Goal: Check status

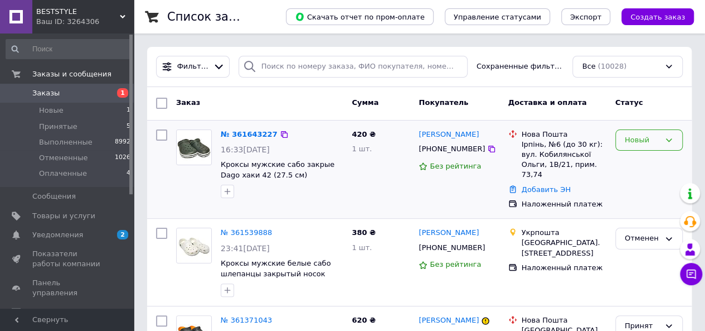
click at [637, 142] on div "Новый" at bounding box center [642, 140] width 35 height 12
click at [631, 159] on li "Принят" at bounding box center [649, 163] width 66 height 21
click at [234, 133] on link "№ 361643227" at bounding box center [246, 134] width 51 height 8
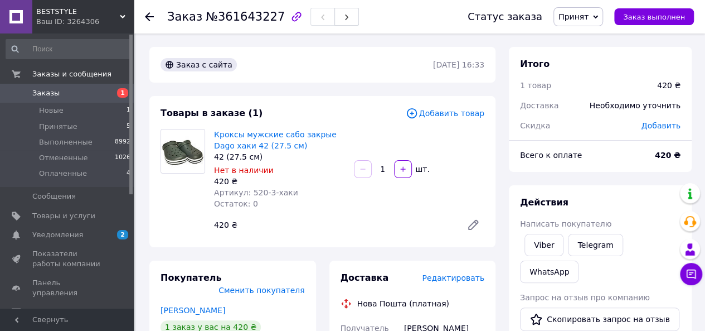
scroll to position [111, 0]
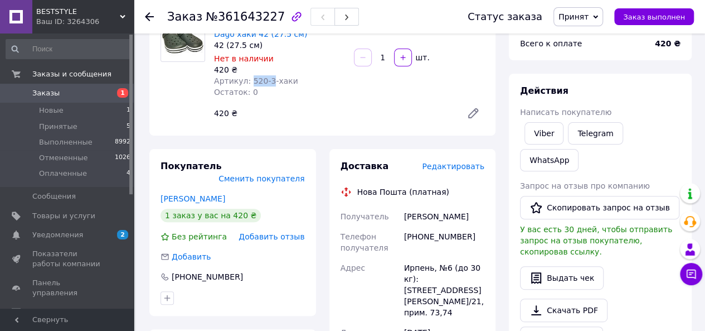
drag, startPoint x: 246, startPoint y: 82, endPoint x: 268, endPoint y: 81, distance: 21.2
click at [268, 81] on span "Артикул: 520-3-хаки" at bounding box center [256, 80] width 84 height 9
copy span "520-3"
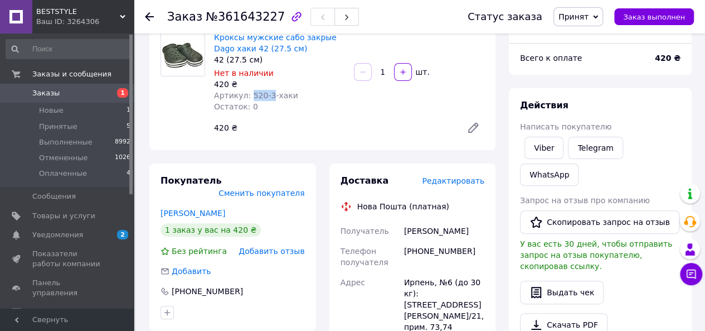
scroll to position [0, 0]
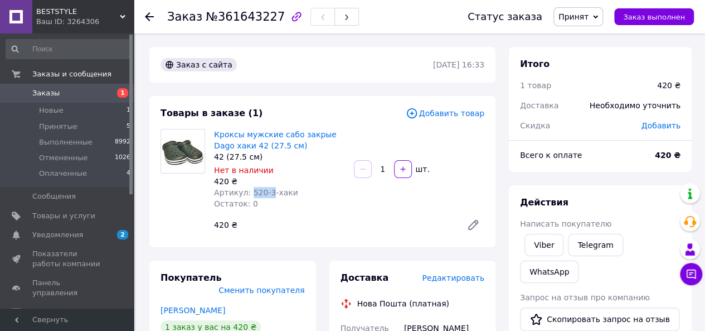
copy span "520-3"
drag, startPoint x: 198, startPoint y: 21, endPoint x: 258, endPoint y: 30, distance: 60.3
click at [258, 30] on div "Заказ №361643227" at bounding box center [306, 16] width 278 height 33
copy span "№361643227"
drag, startPoint x: 247, startPoint y: 191, endPoint x: 266, endPoint y: 196, distance: 19.5
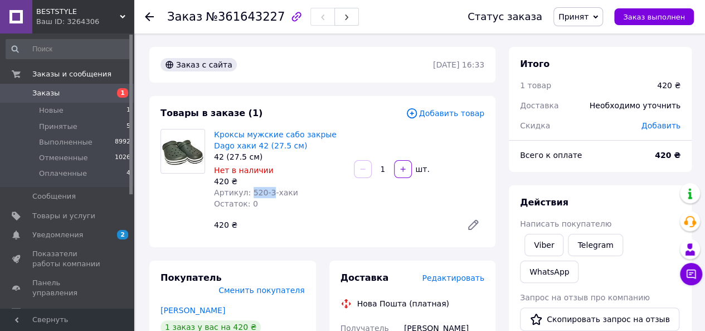
click at [266, 196] on span "Артикул: 520-3-хаки" at bounding box center [256, 192] width 84 height 9
copy span "520-3"
drag, startPoint x: 199, startPoint y: 22, endPoint x: 258, endPoint y: 27, distance: 58.7
click at [258, 27] on div "Заказ №361643227" at bounding box center [306, 16] width 278 height 33
copy span "№361643227"
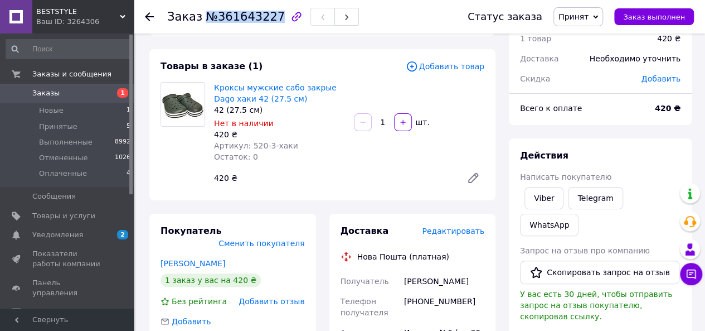
scroll to position [111, 0]
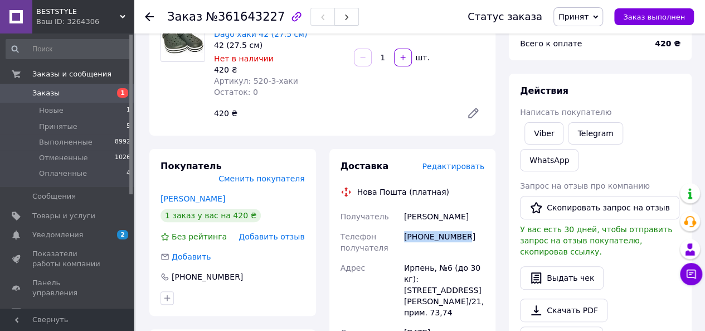
drag, startPoint x: 460, startPoint y: 238, endPoint x: 401, endPoint y: 239, distance: 59.1
click at [402, 239] on div "[PHONE_NUMBER]" at bounding box center [444, 241] width 85 height 31
copy div "[PHONE_NUMBER]"
drag, startPoint x: 483, startPoint y: 216, endPoint x: 404, endPoint y: 216, distance: 79.2
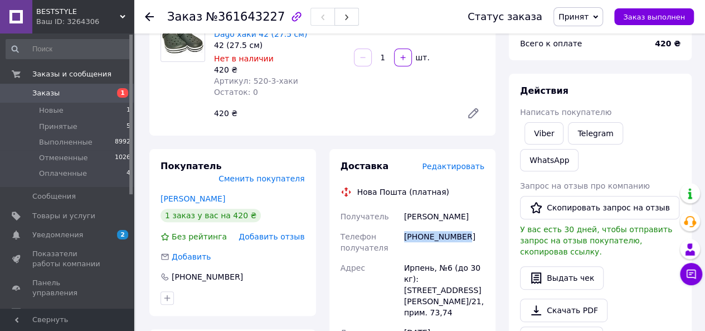
copy div "[PERSON_NAME]"
drag, startPoint x: 410, startPoint y: 269, endPoint x: 429, endPoint y: 271, distance: 19.1
click at [429, 271] on div "Ирпень, №6 (до 30 кг): [STREET_ADDRESS][PERSON_NAME]/21, прим. 73,74" at bounding box center [444, 290] width 85 height 65
copy div "Ирпен"
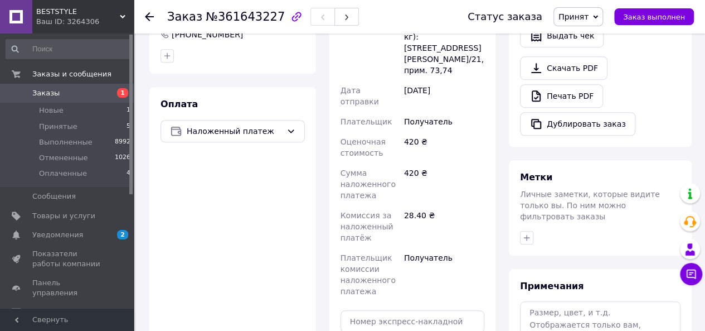
scroll to position [446, 0]
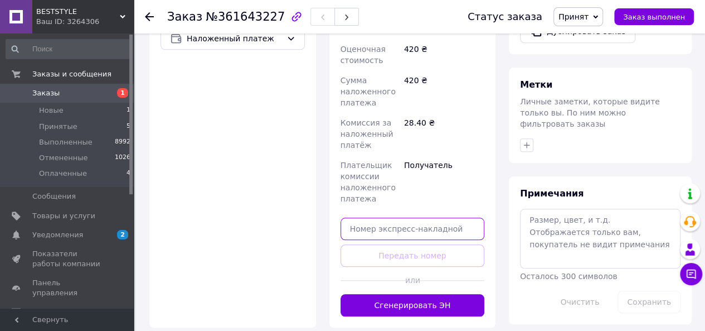
click at [391, 217] on input "text" at bounding box center [413, 228] width 144 height 22
paste input "20451247459798"
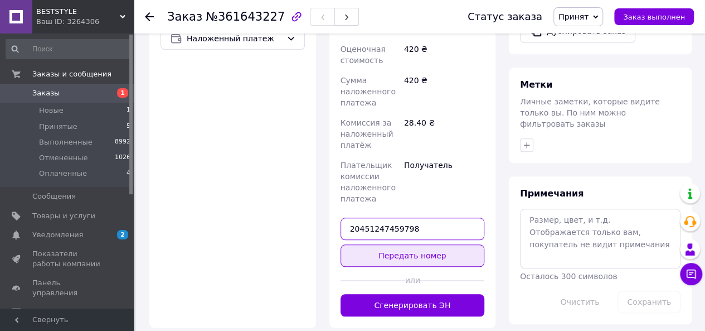
type input "20451247459798"
click at [390, 244] on button "Передать номер" at bounding box center [413, 255] width 144 height 22
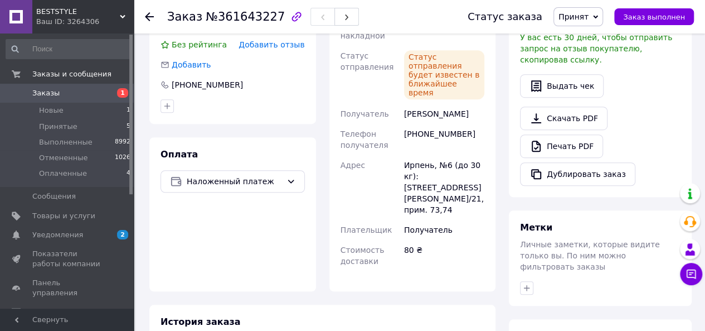
scroll to position [178, 0]
